Goal: Obtain resource: Download file/media

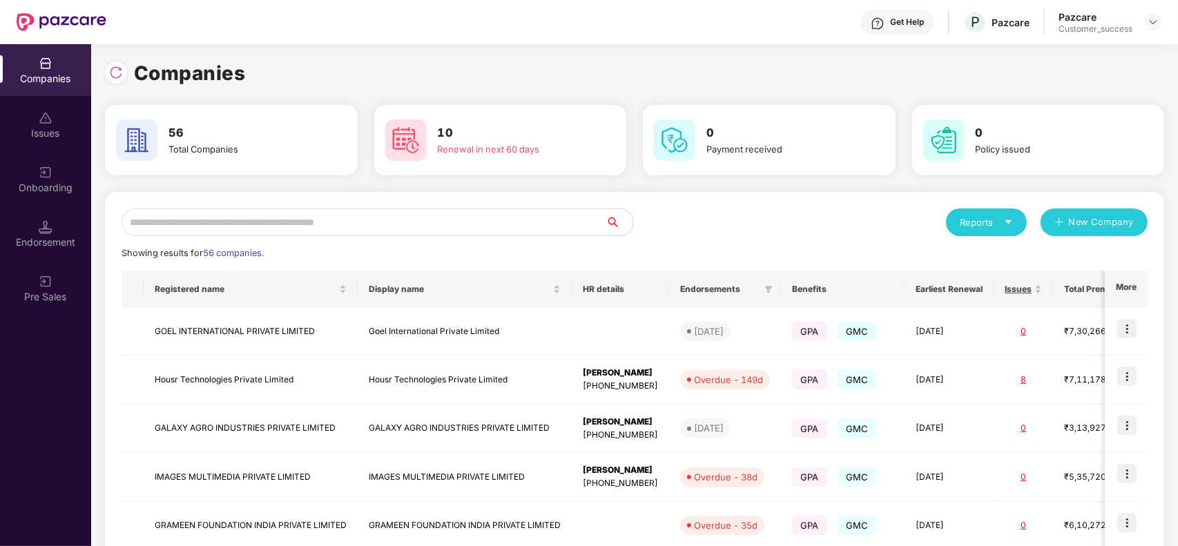
click at [184, 225] on input "text" at bounding box center [363, 222] width 484 height 28
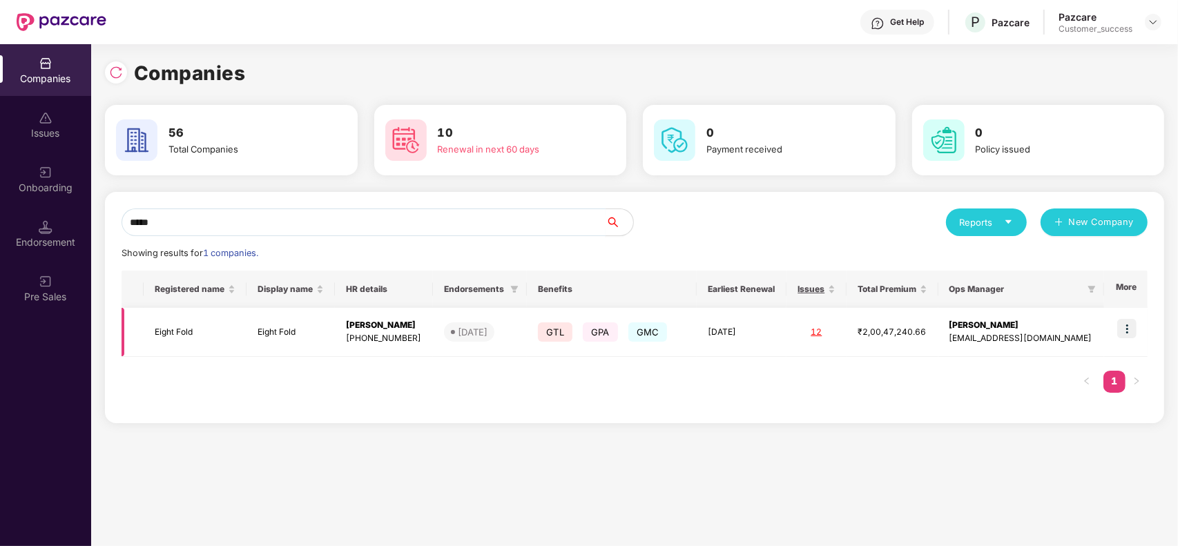
type input "*****"
click at [280, 312] on td "Eight Fold" at bounding box center [290, 332] width 88 height 49
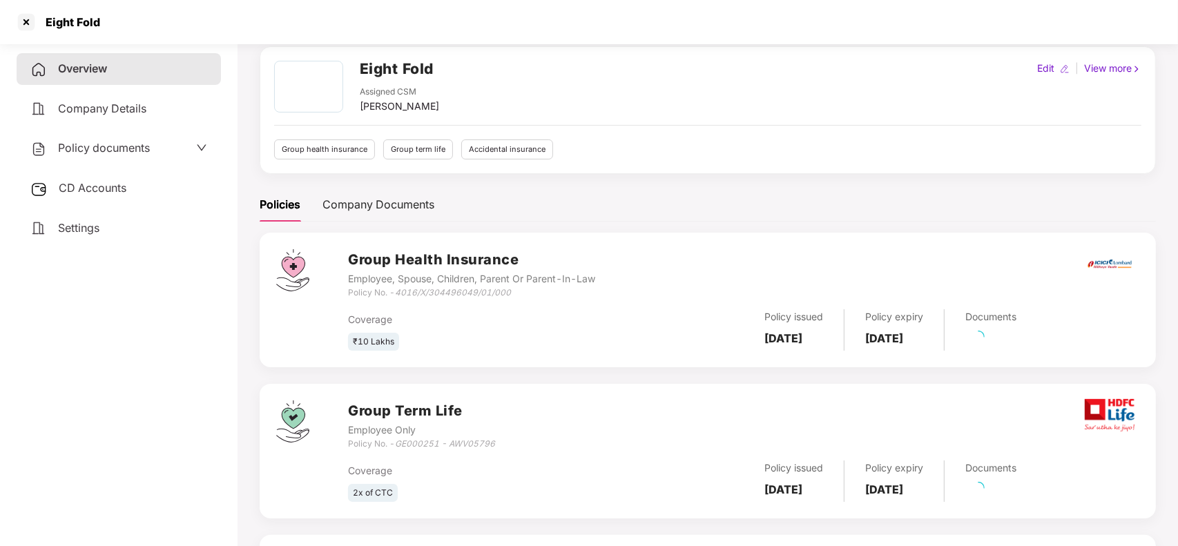
scroll to position [59, 0]
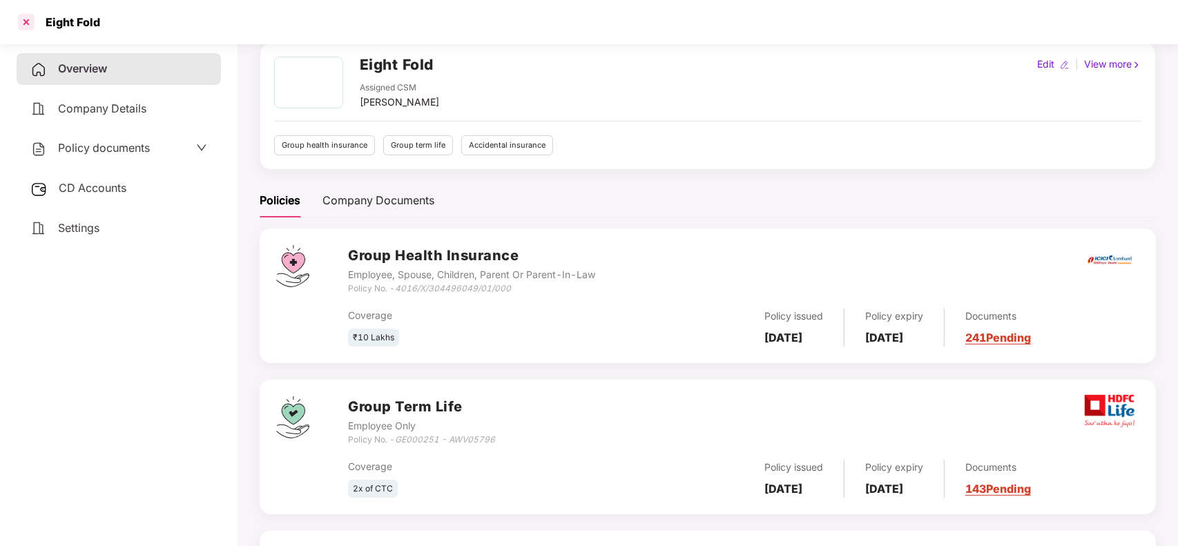
click at [28, 19] on div at bounding box center [26, 22] width 22 height 22
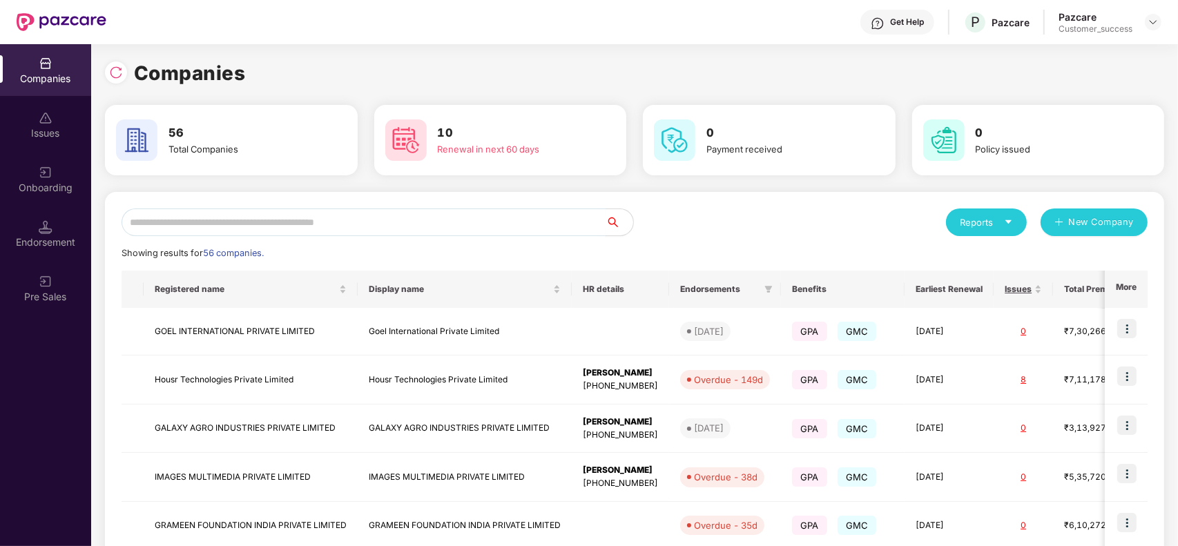
click at [315, 222] on input "text" at bounding box center [363, 222] width 484 height 28
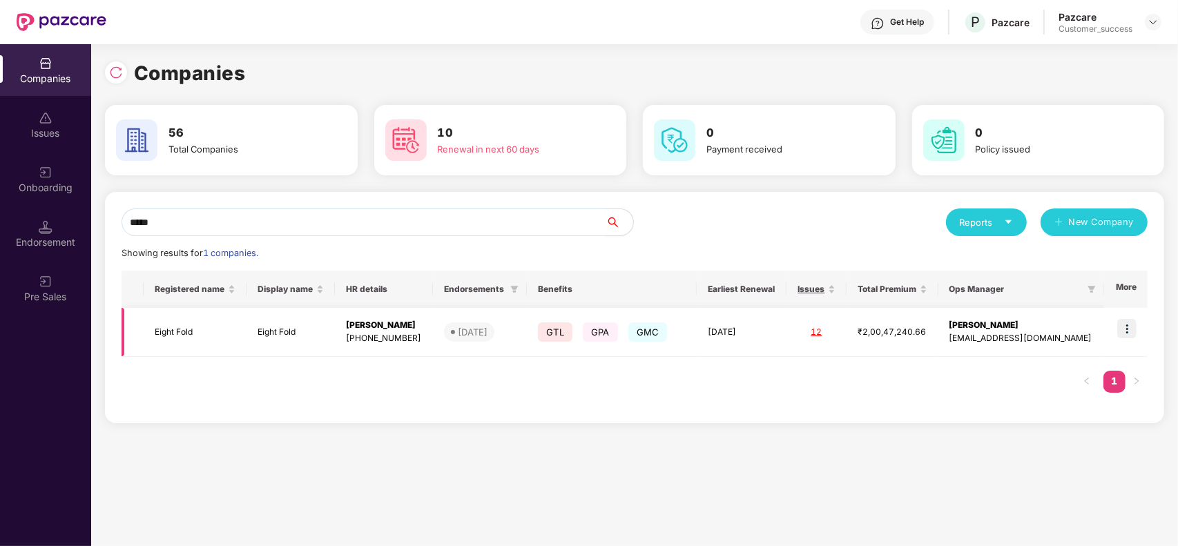
type input "*****"
click at [1127, 326] on img at bounding box center [1126, 328] width 19 height 19
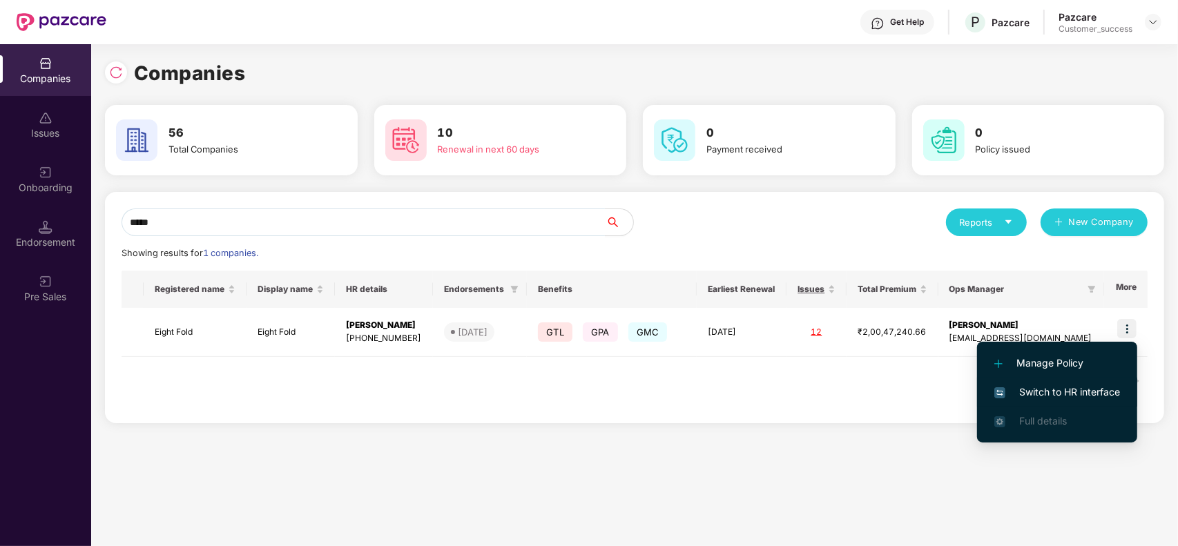
click at [1058, 385] on span "Switch to HR interface" at bounding box center [1057, 392] width 126 height 15
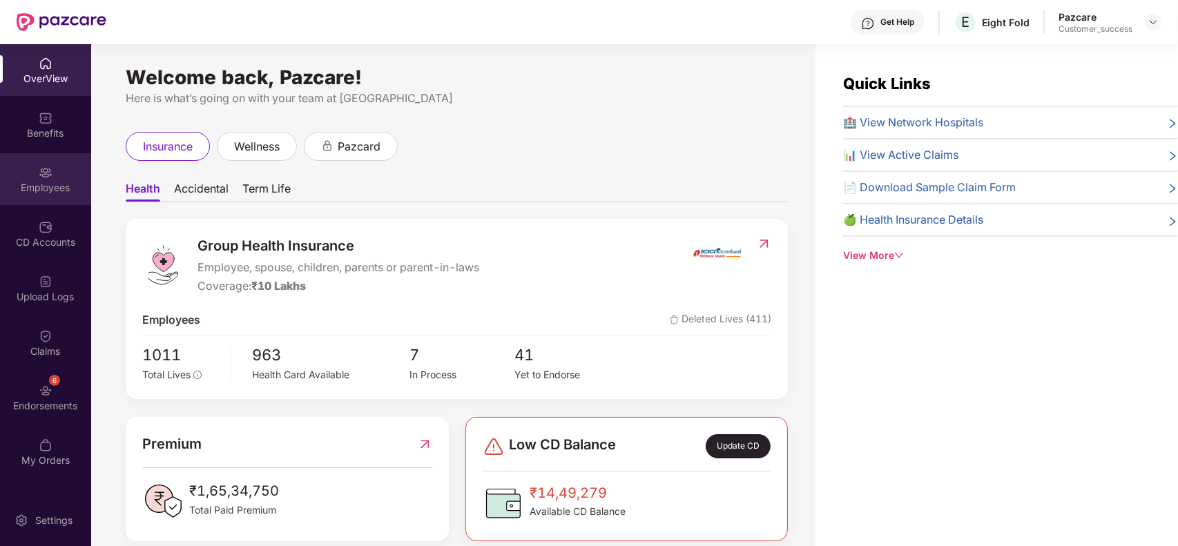
click at [18, 181] on div "Employees" at bounding box center [45, 188] width 91 height 14
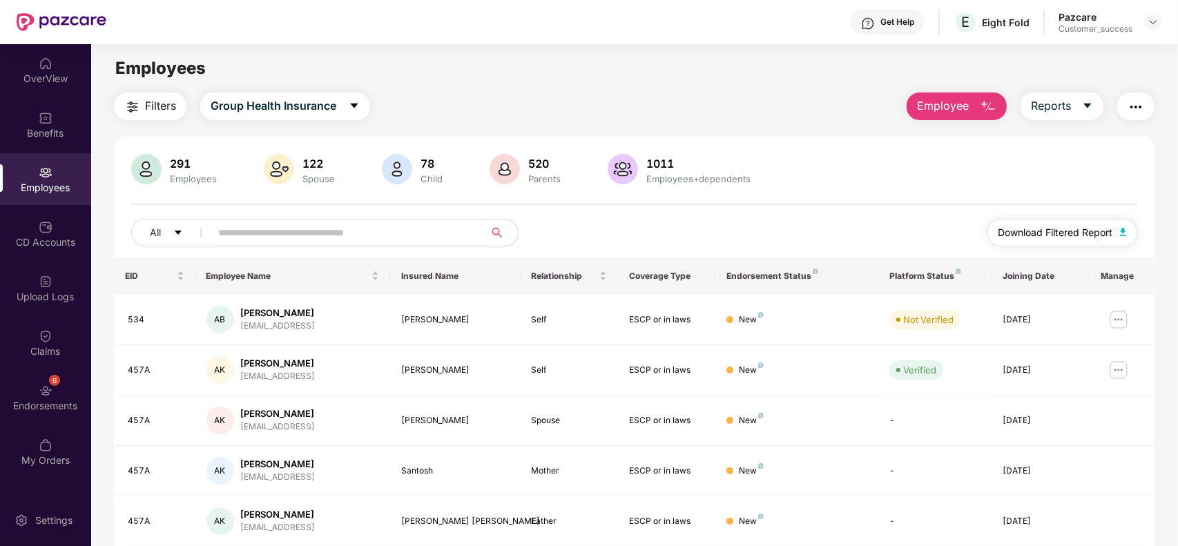
click at [1124, 231] on img "button" at bounding box center [1123, 232] width 7 height 8
click at [1086, 104] on icon "caret-down" at bounding box center [1088, 106] width 8 height 5
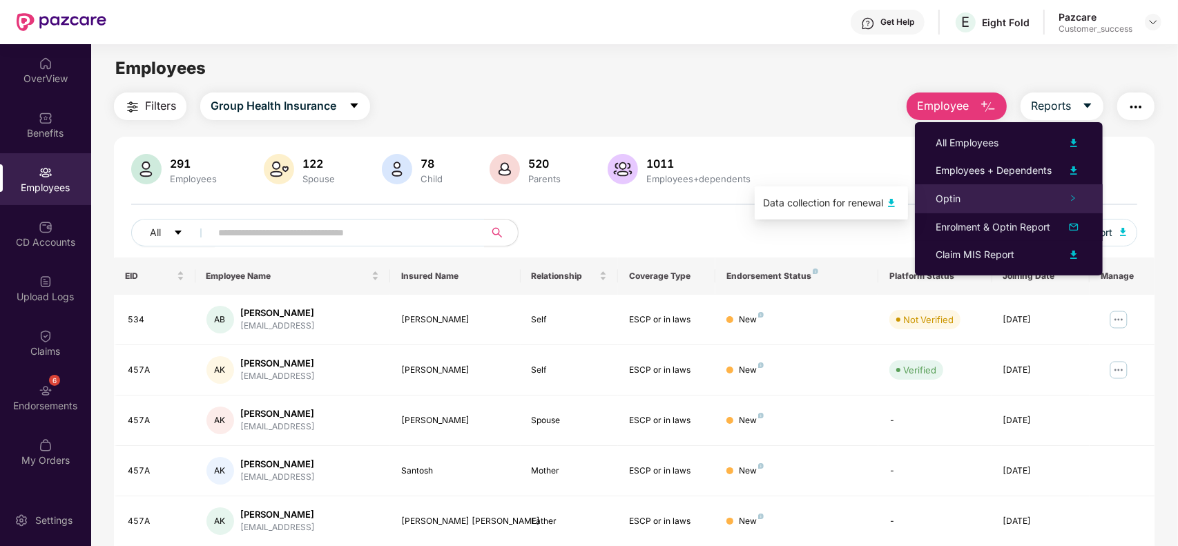
click at [1075, 191] on div "Optin" at bounding box center [1009, 198] width 188 height 29
click at [892, 202] on img at bounding box center [891, 203] width 17 height 17
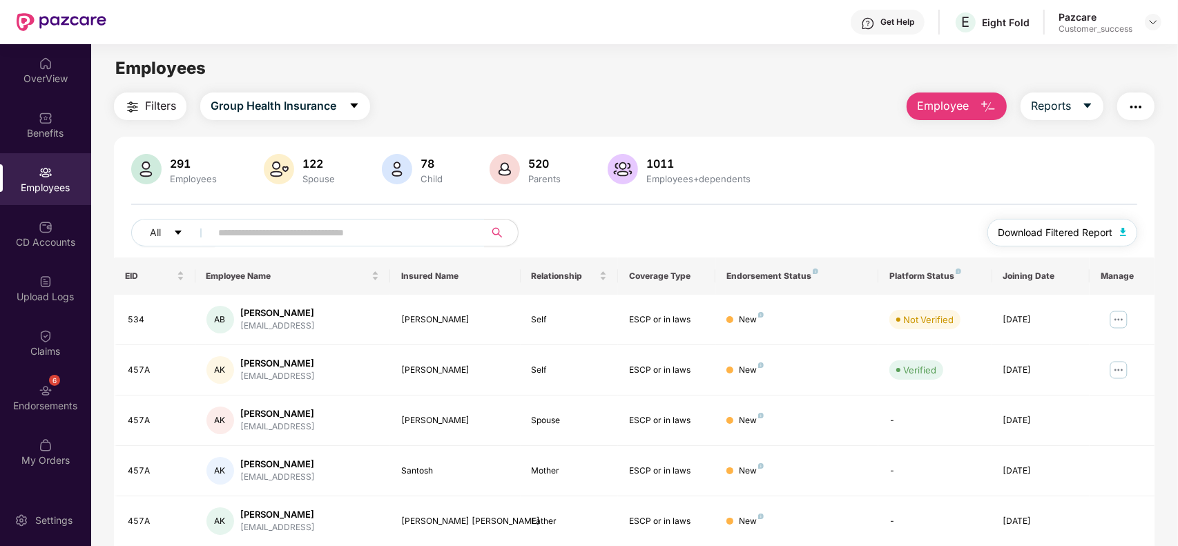
click at [1030, 237] on span "Download Filtered Report" at bounding box center [1055, 232] width 115 height 15
click at [46, 117] on img at bounding box center [46, 118] width 14 height 14
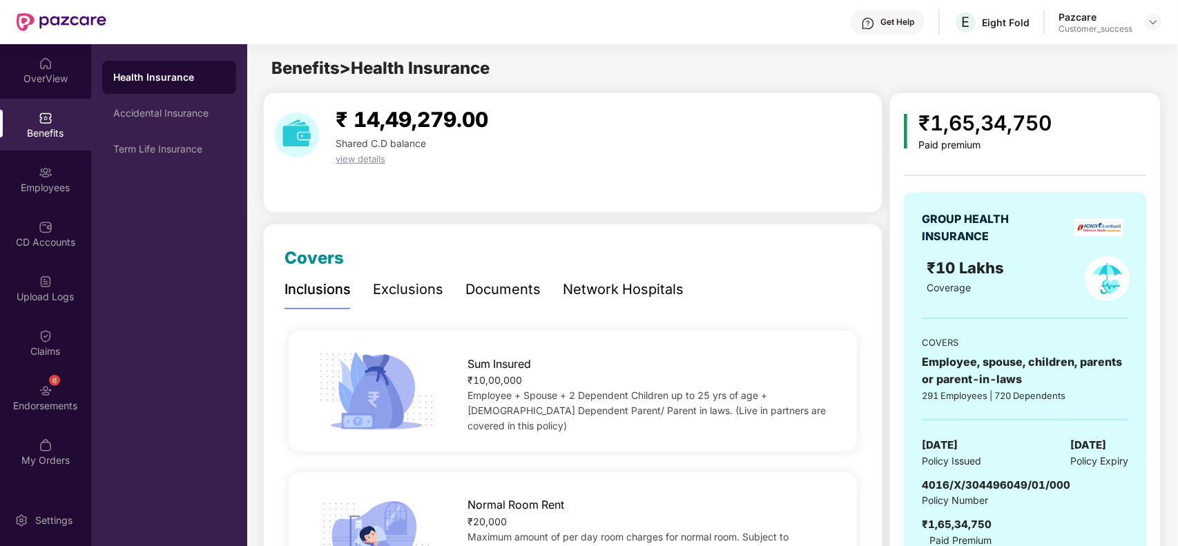
click at [525, 289] on div "Documents" at bounding box center [502, 289] width 75 height 21
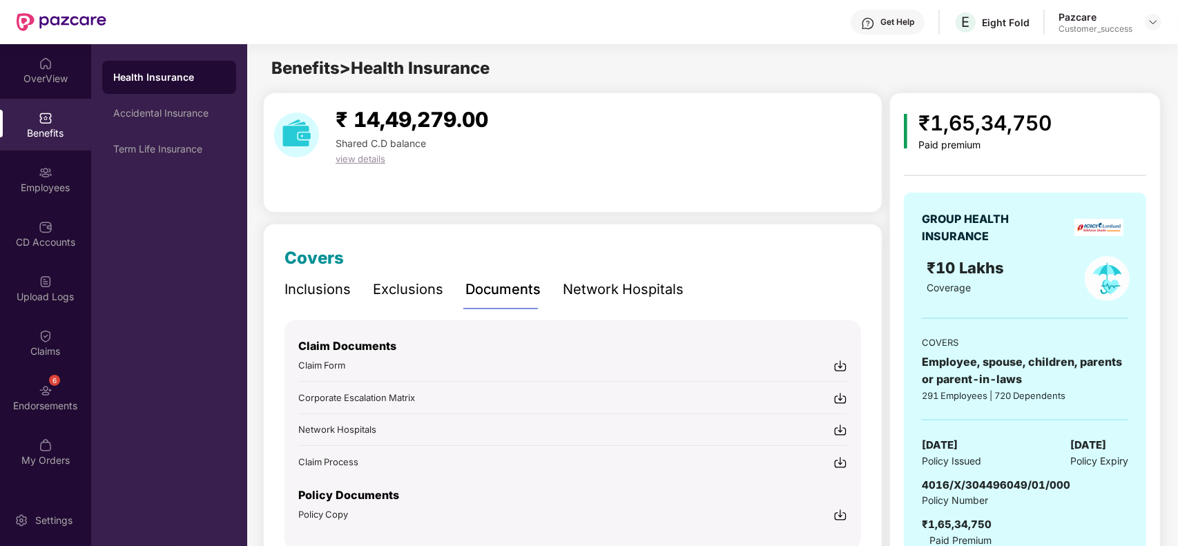
scroll to position [64, 0]
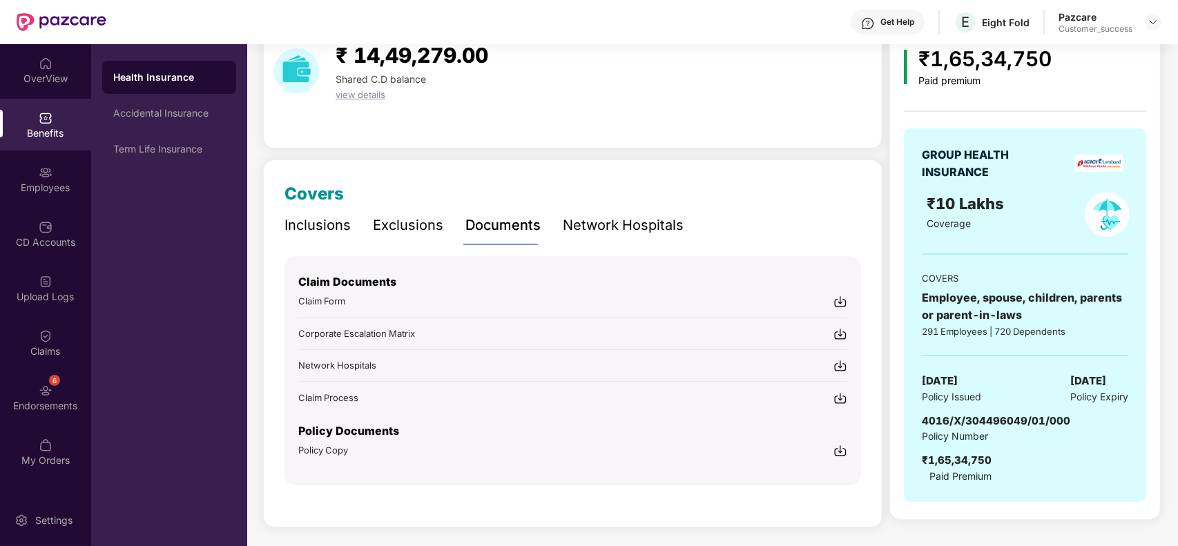
click at [843, 447] on img at bounding box center [840, 451] width 14 height 14
click at [175, 111] on div "Accidental Insurance" at bounding box center [169, 113] width 112 height 11
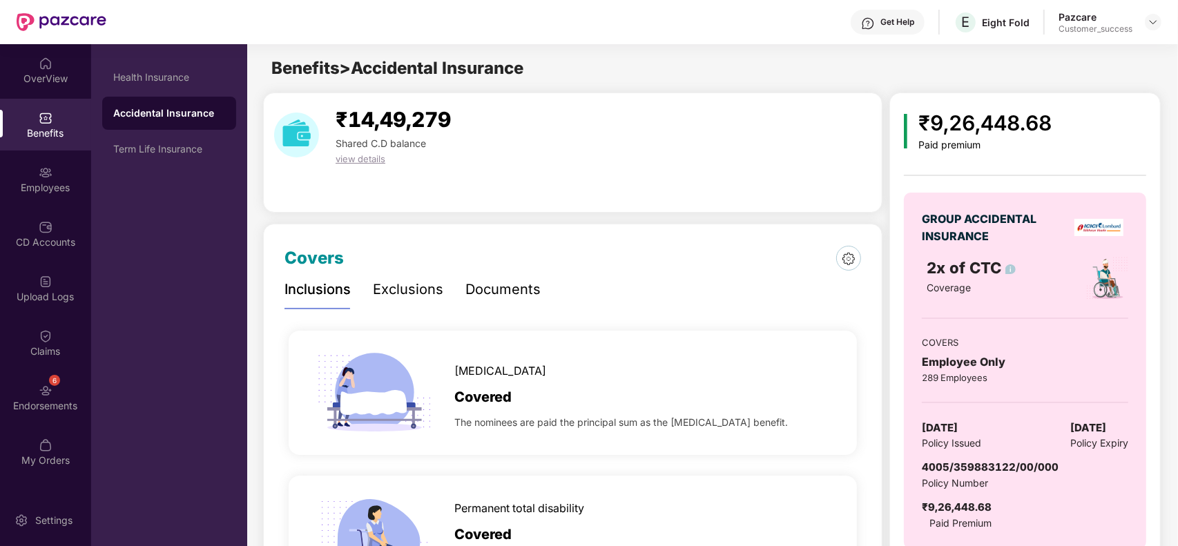
click at [450, 289] on div "Inclusions Exclusions Documents" at bounding box center [412, 290] width 256 height 38
click at [471, 290] on div "Documents" at bounding box center [502, 289] width 75 height 21
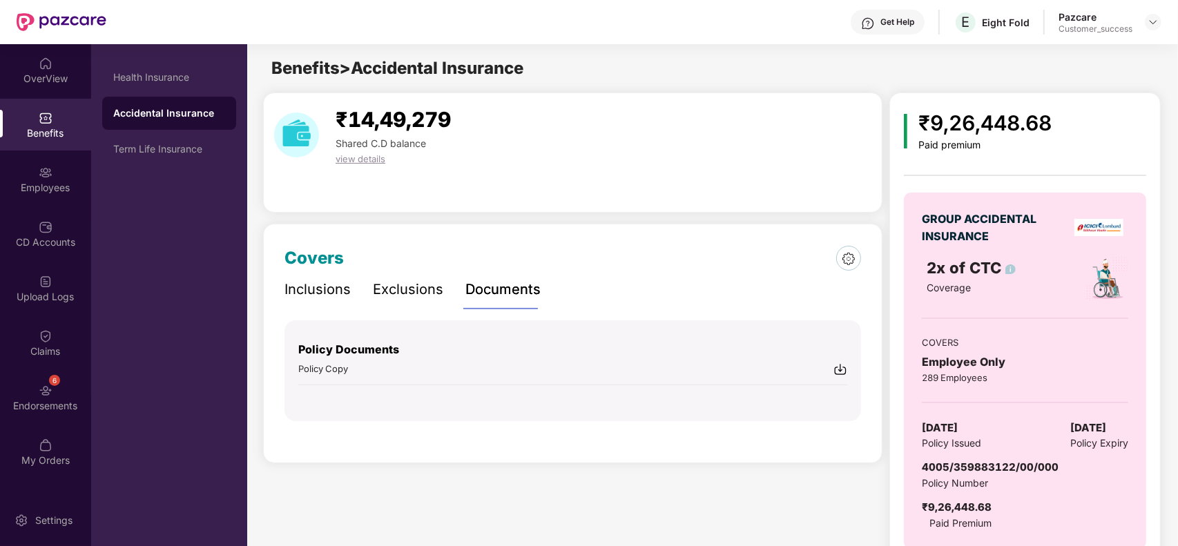
click at [844, 367] on img at bounding box center [840, 369] width 14 height 14
click at [52, 183] on div "Employees" at bounding box center [45, 188] width 91 height 14
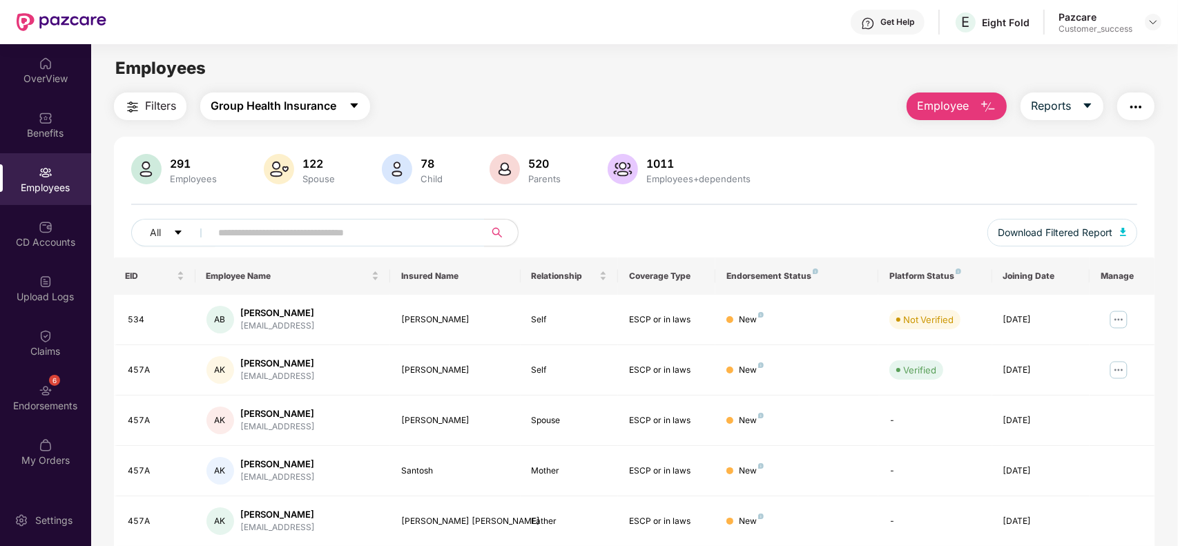
click at [351, 105] on icon "caret-down" at bounding box center [354, 105] width 11 height 11
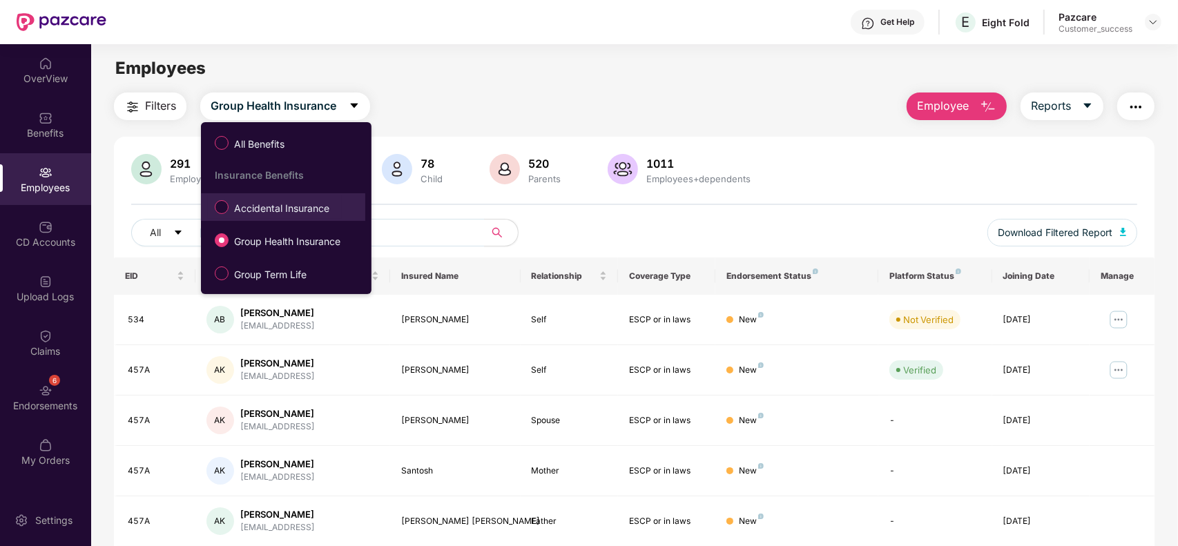
click at [268, 207] on span "Accidental Insurance" at bounding box center [282, 208] width 106 height 15
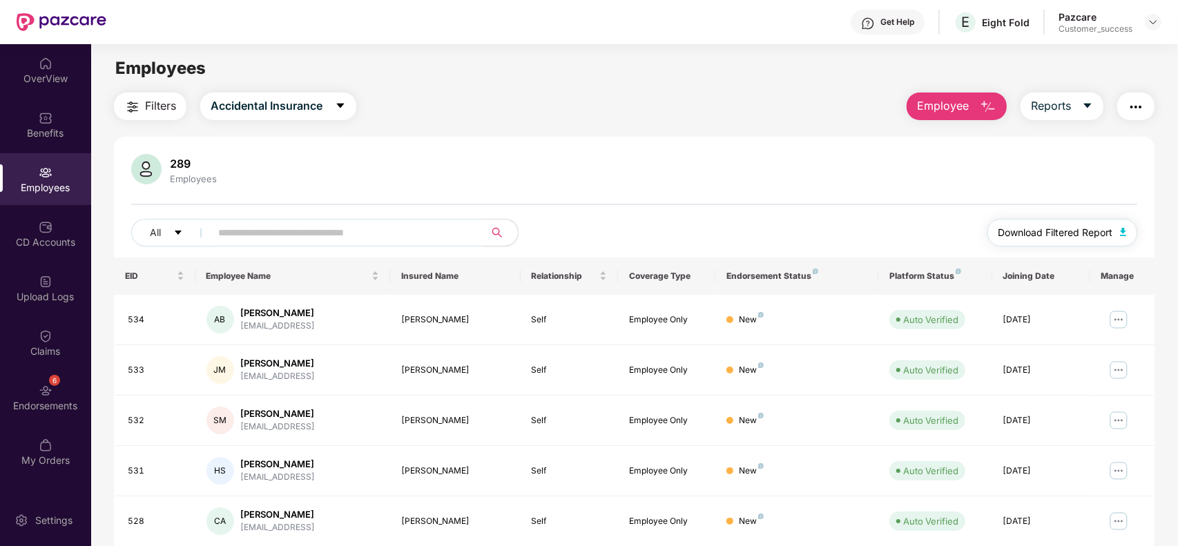
click at [1085, 226] on span "Download Filtered Report" at bounding box center [1055, 232] width 115 height 15
